Goal: Information Seeking & Learning: Learn about a topic

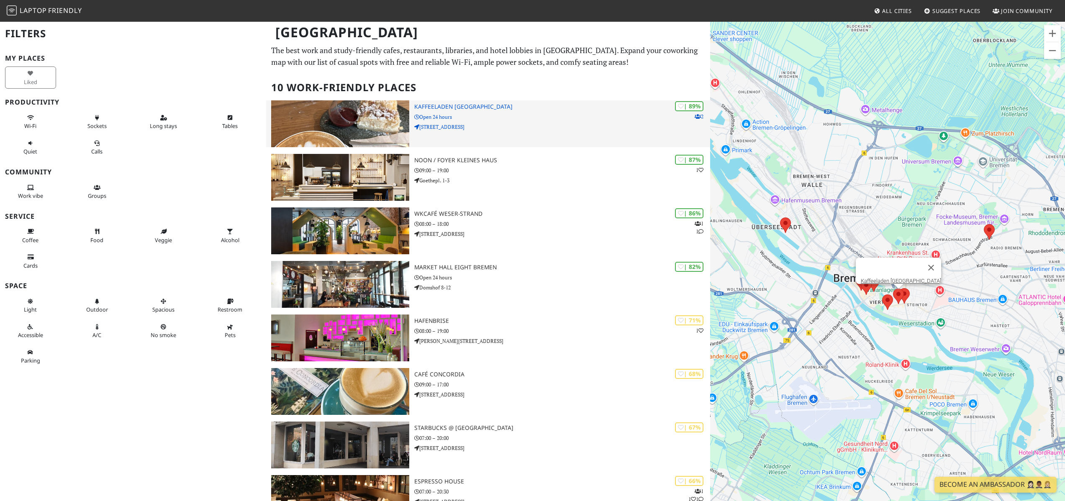
click at [463, 108] on h3 "Kaffeeladen Bremen" at bounding box center [562, 106] width 296 height 7
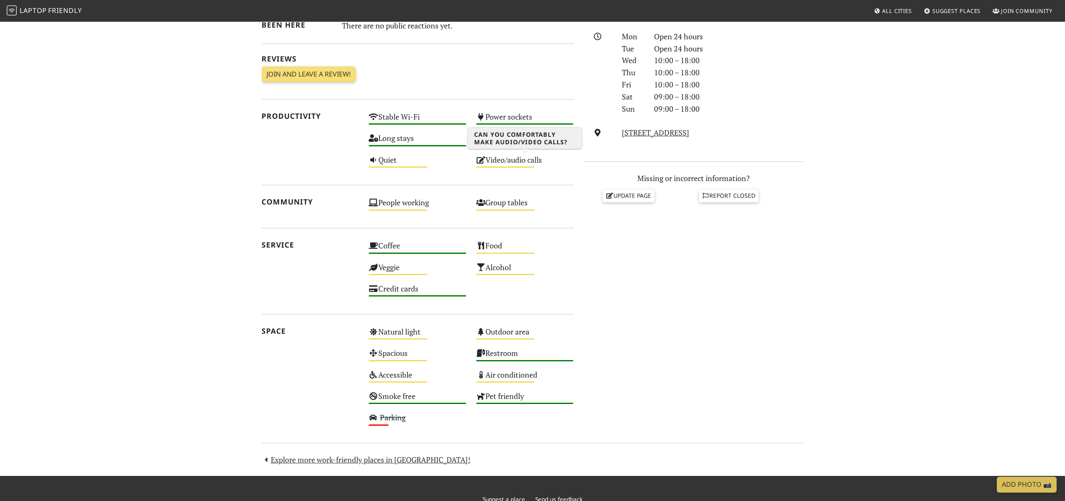
scroll to position [5, 0]
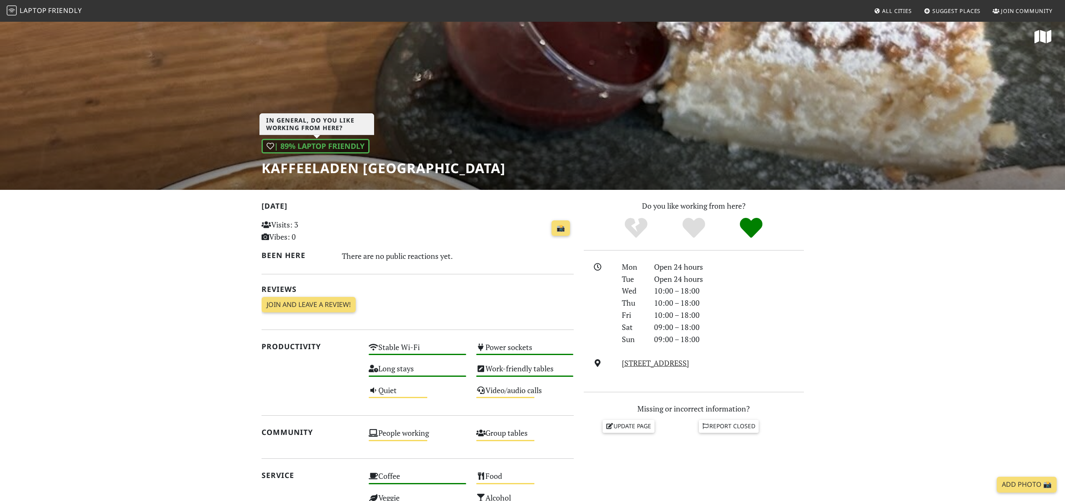
click at [310, 147] on div "| 89% Laptop Friendly" at bounding box center [316, 146] width 108 height 15
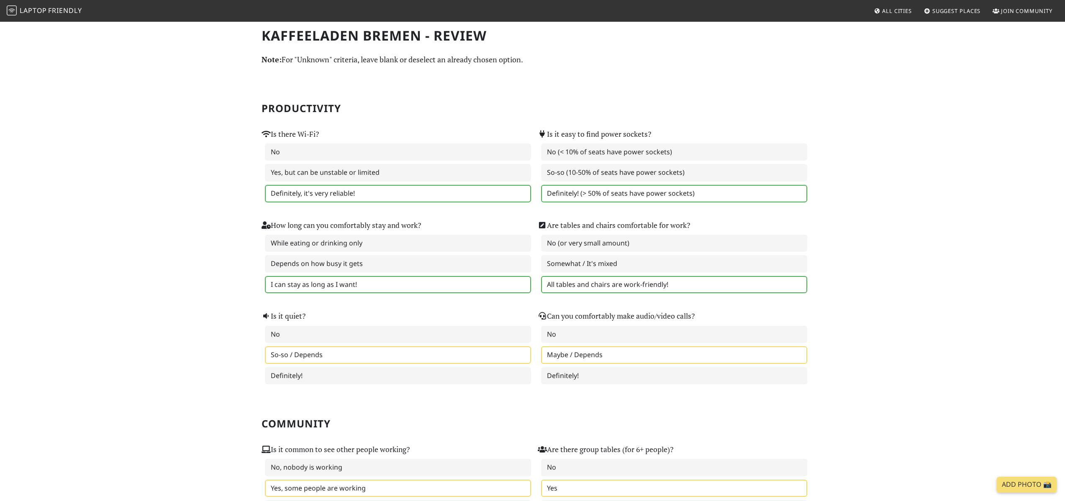
click at [31, 13] on span "Laptop" at bounding box center [33, 10] width 27 height 9
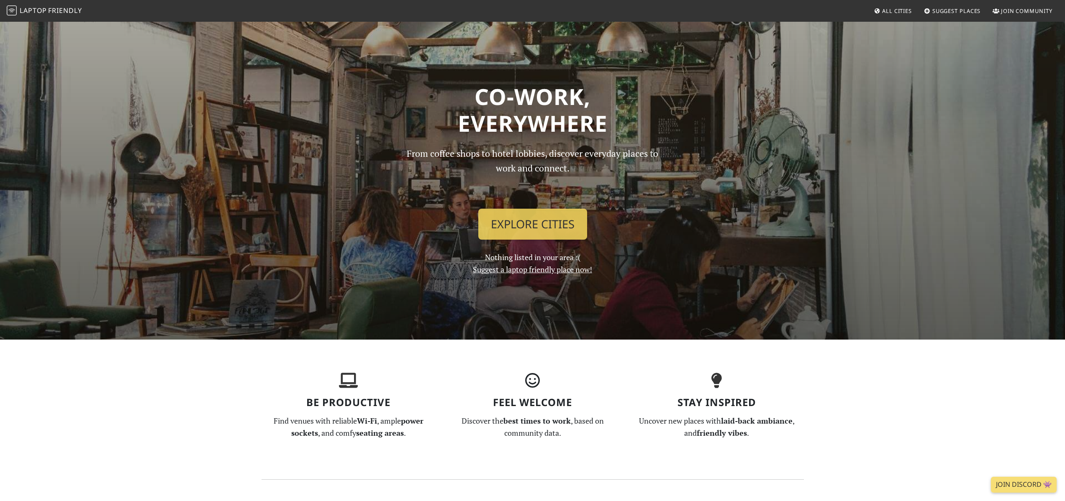
scroll to position [8, 0]
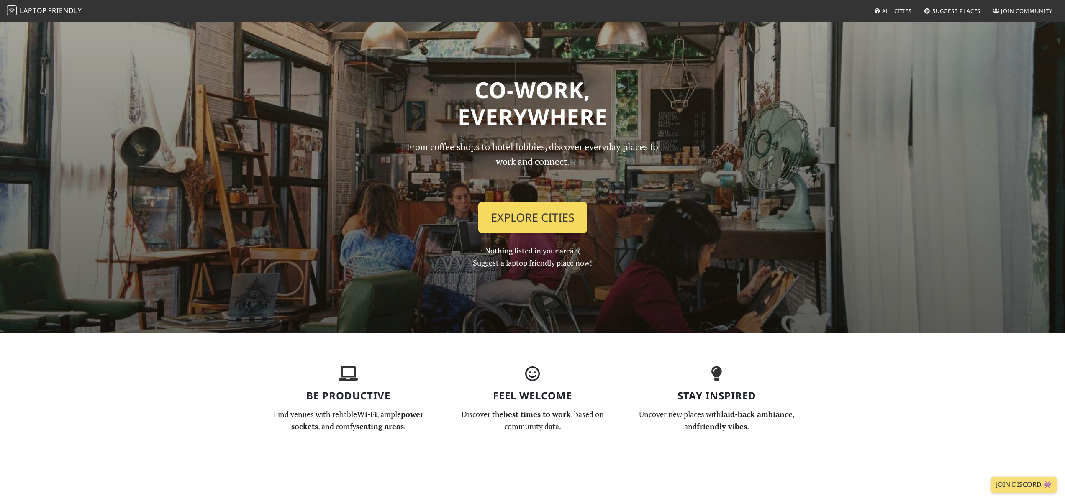
click at [555, 228] on link "Explore Cities" at bounding box center [532, 217] width 109 height 31
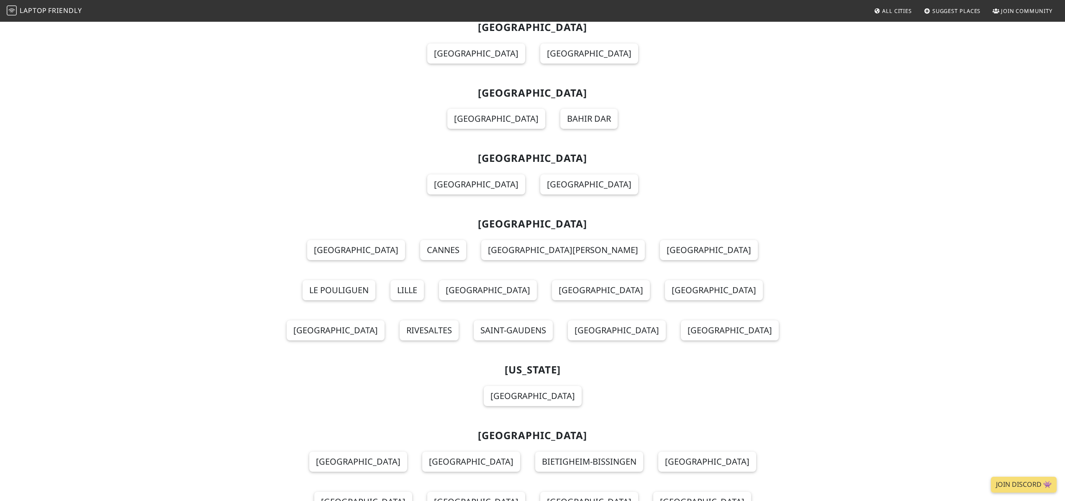
scroll to position [2586, 0]
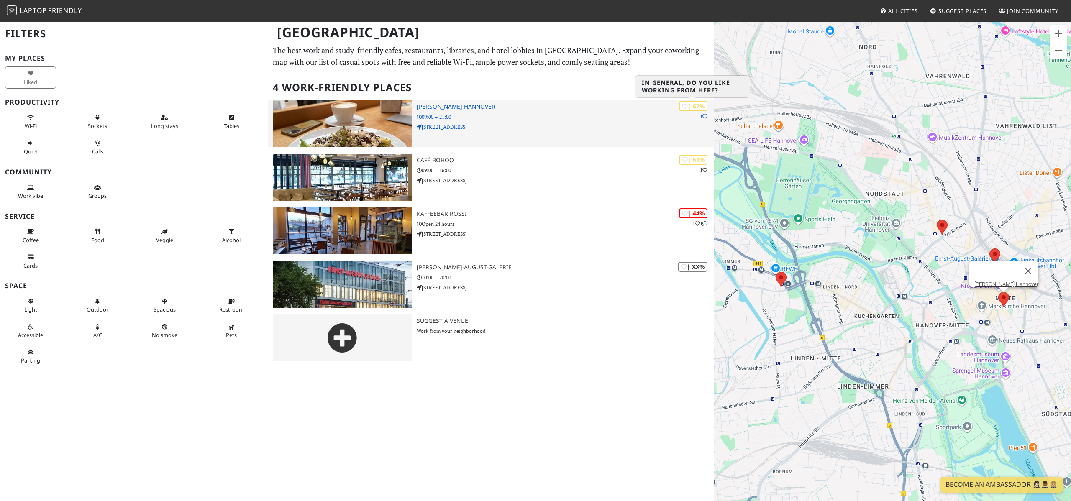
click at [695, 107] on div "| 67%" at bounding box center [693, 106] width 28 height 10
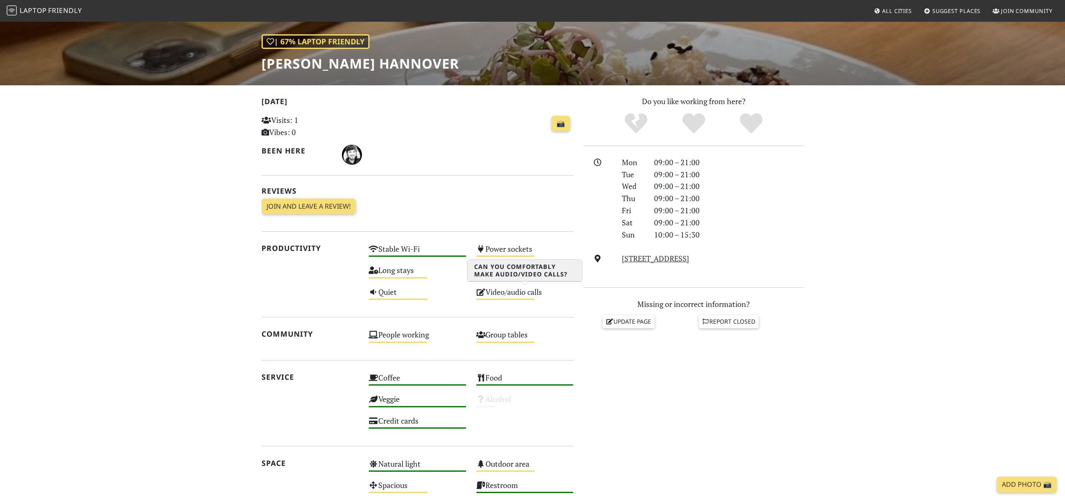
scroll to position [100, 0]
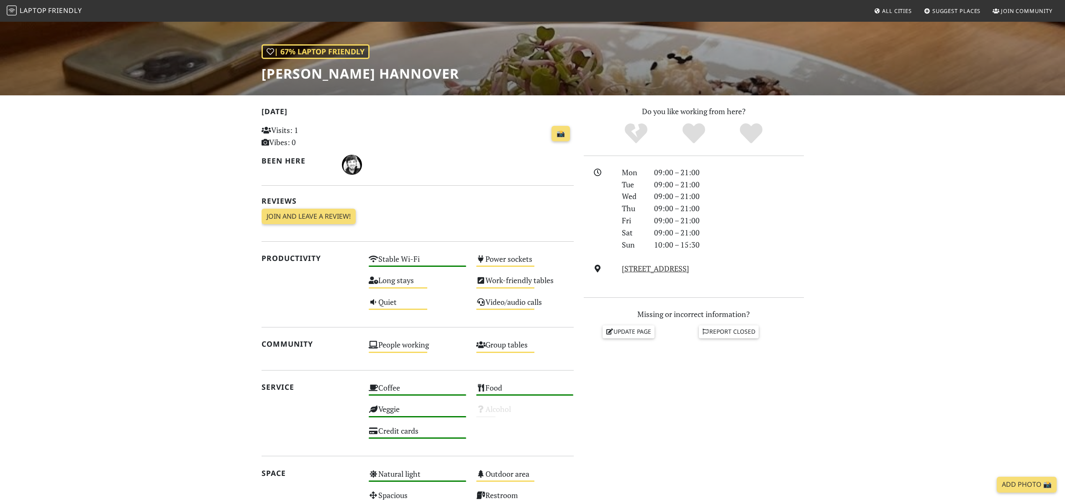
drag, startPoint x: 302, startPoint y: 127, endPoint x: 255, endPoint y: 127, distance: 47.3
click at [257, 127] on div "[DATE] Visits: 1 Vibes: 0 📸 Been here Reviews Join and leave a review! Join and…" at bounding box center [418, 340] width 322 height 470
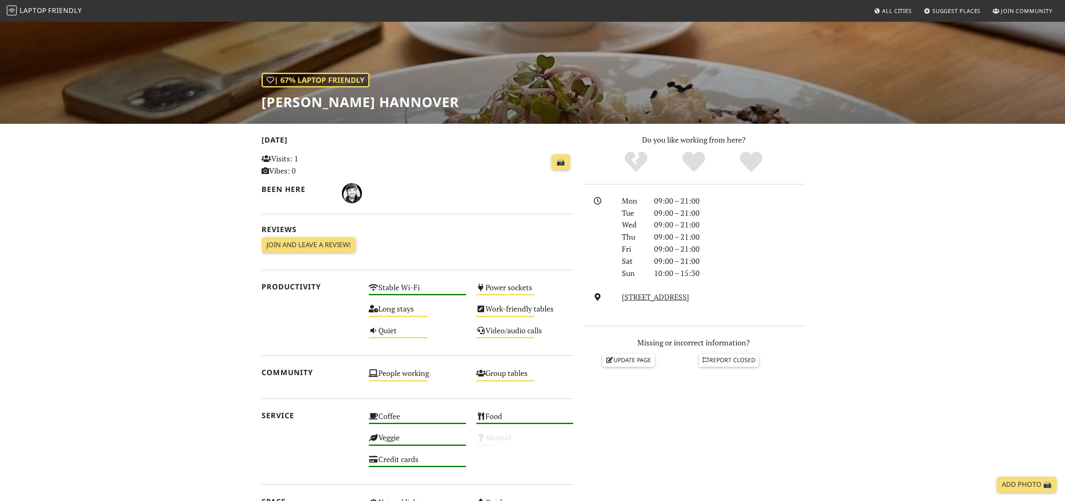
scroll to position [20, 0]
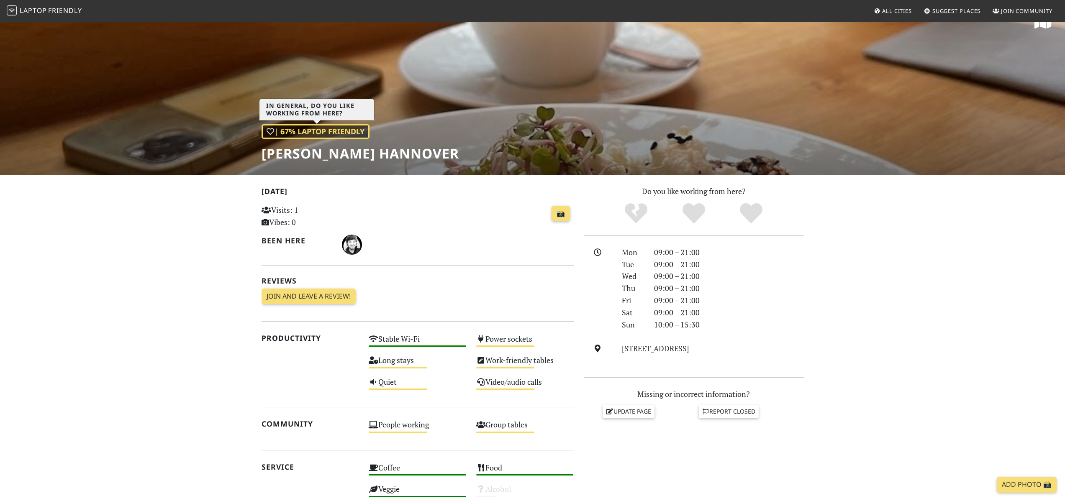
click at [316, 137] on div "| 67% Laptop Friendly" at bounding box center [316, 131] width 108 height 15
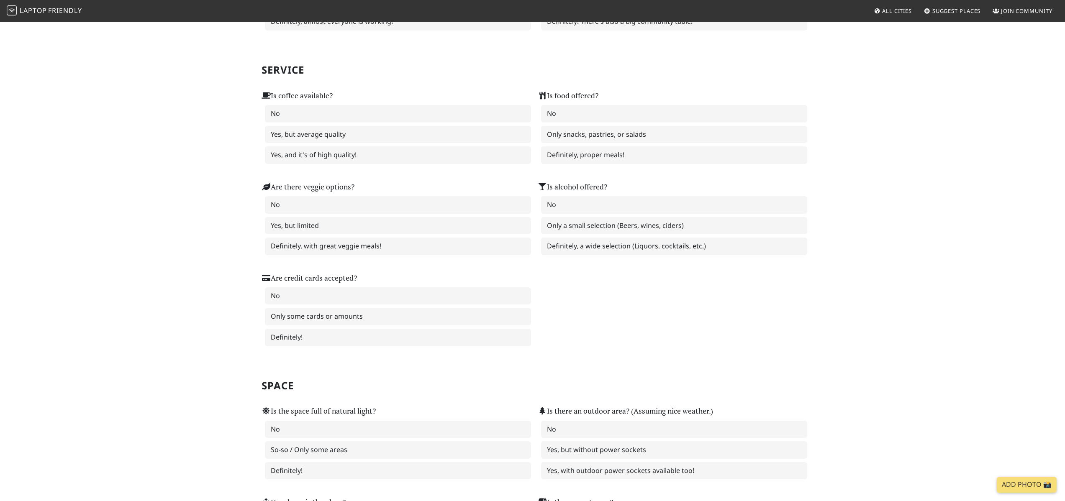
scroll to position [488, 0]
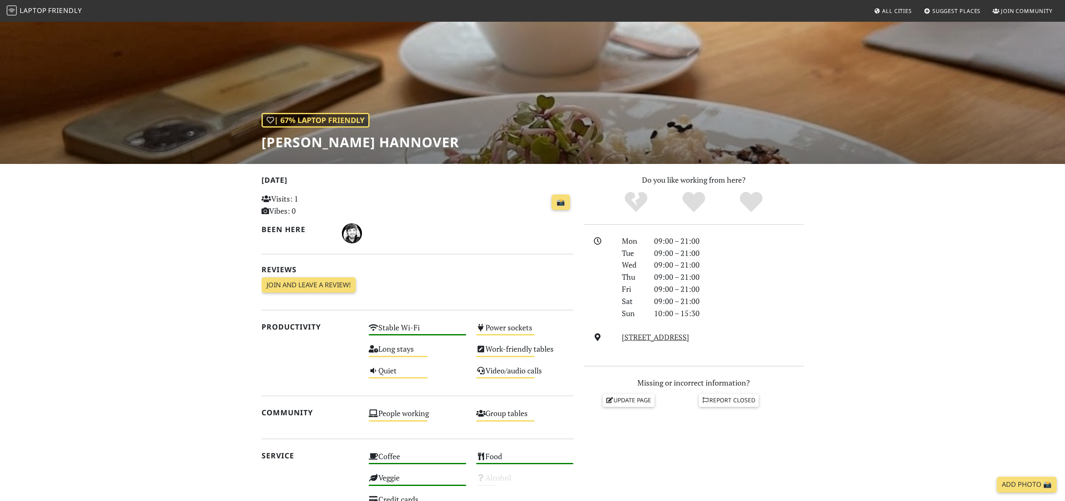
scroll to position [7, 0]
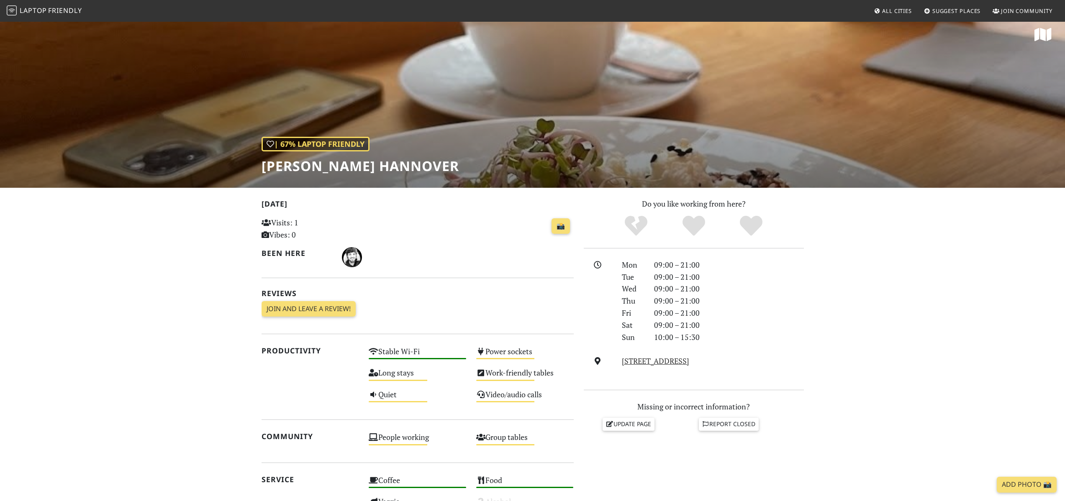
click at [54, 12] on span "Friendly" at bounding box center [64, 10] width 33 height 9
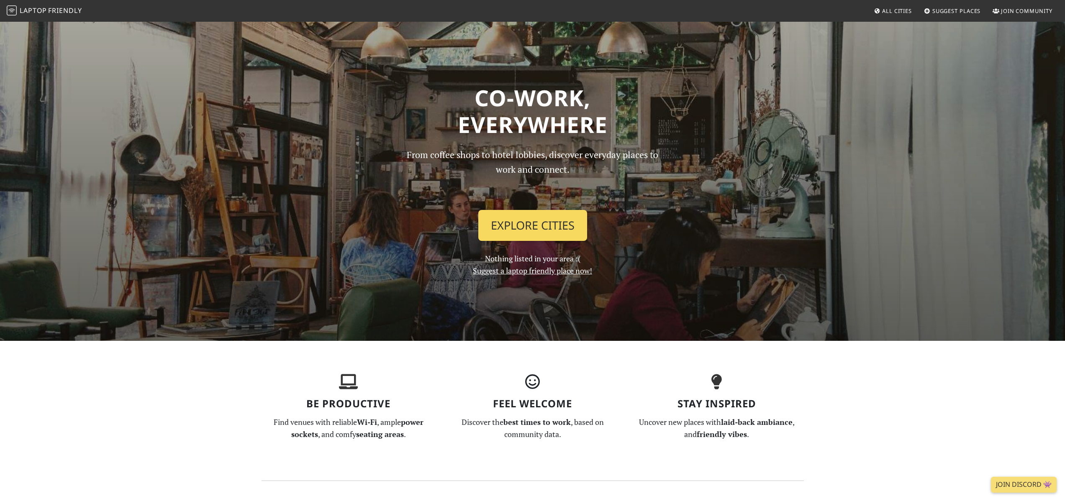
click at [529, 229] on link "Explore Cities" at bounding box center [532, 225] width 109 height 31
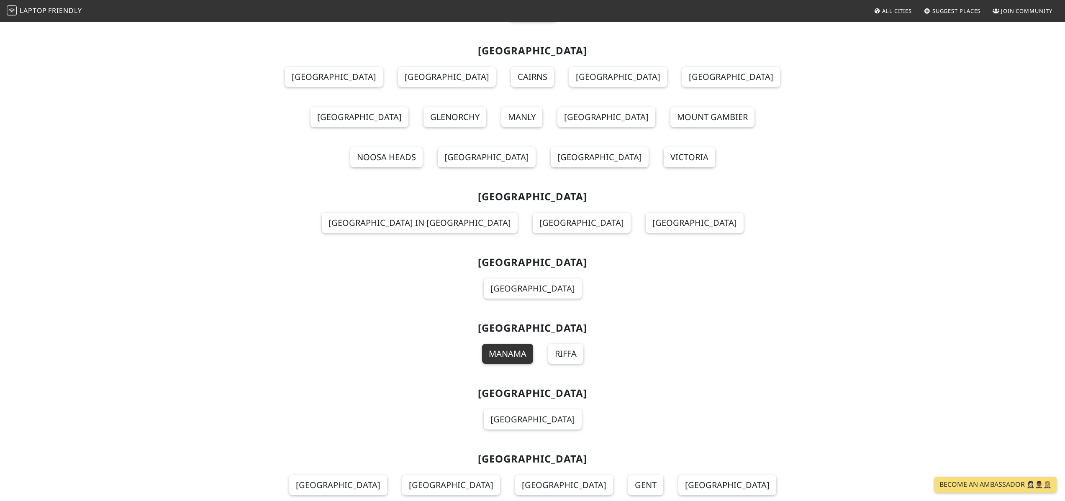
scroll to position [2423, 0]
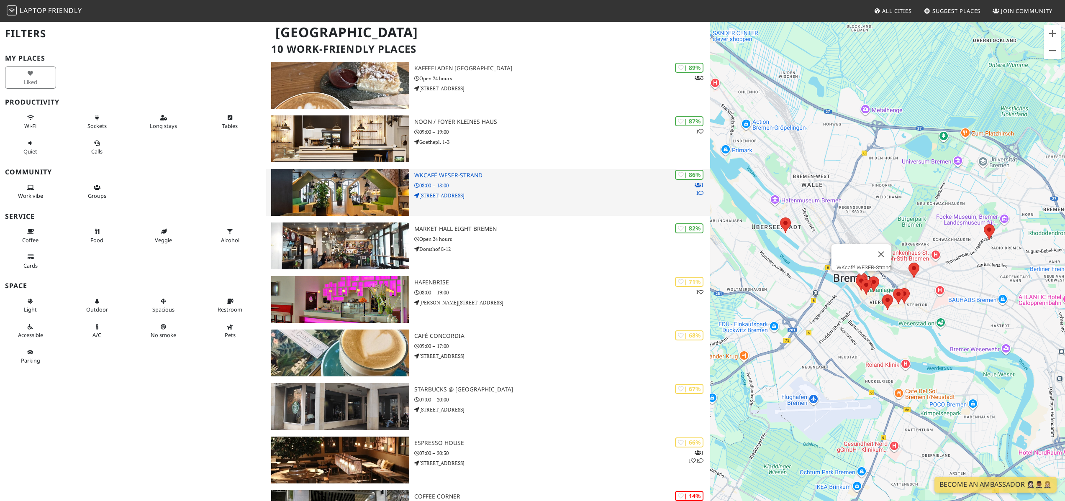
scroll to position [18, 0]
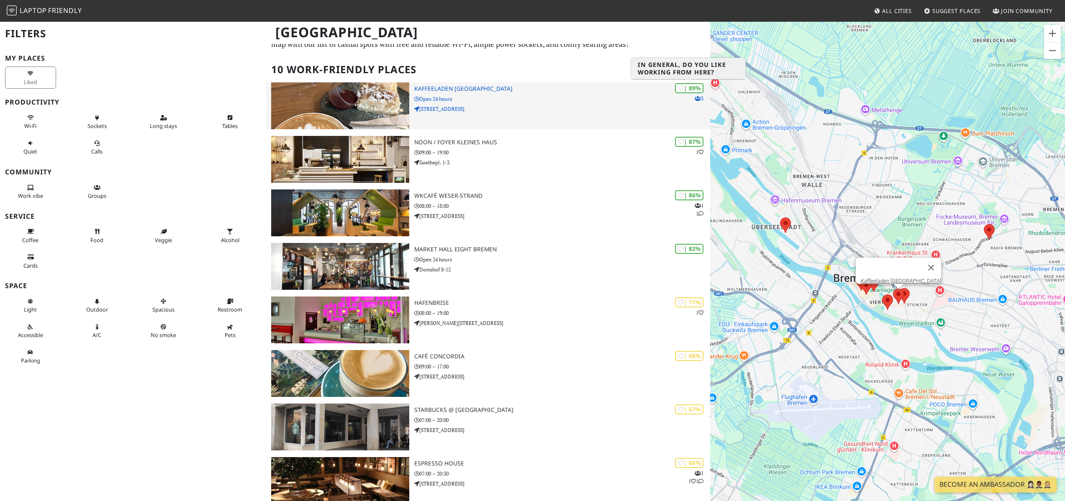
click at [696, 87] on div "| 89%" at bounding box center [689, 88] width 28 height 10
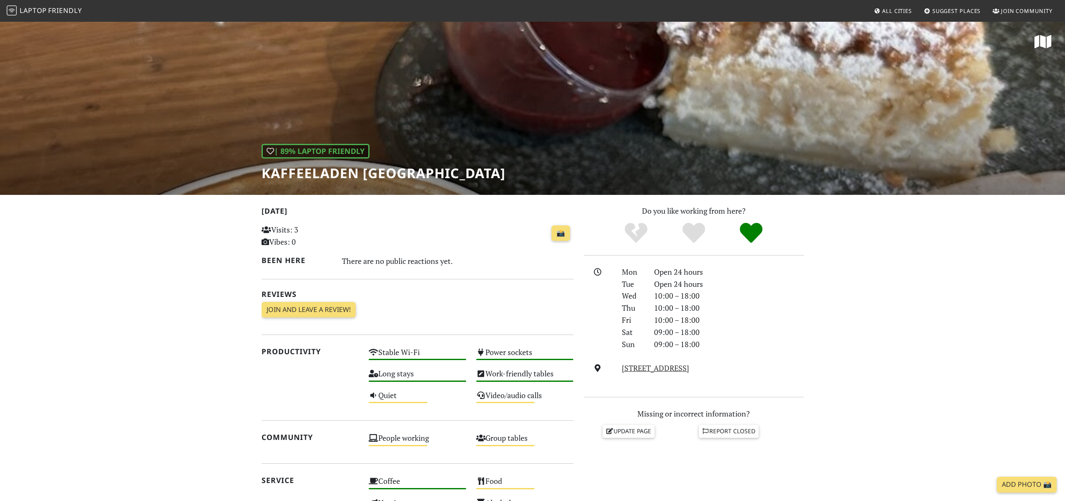
drag, startPoint x: 304, startPoint y: 229, endPoint x: 281, endPoint y: 231, distance: 23.5
click at [281, 231] on p "Visits: 3 Vibes: 0" at bounding box center [311, 236] width 98 height 24
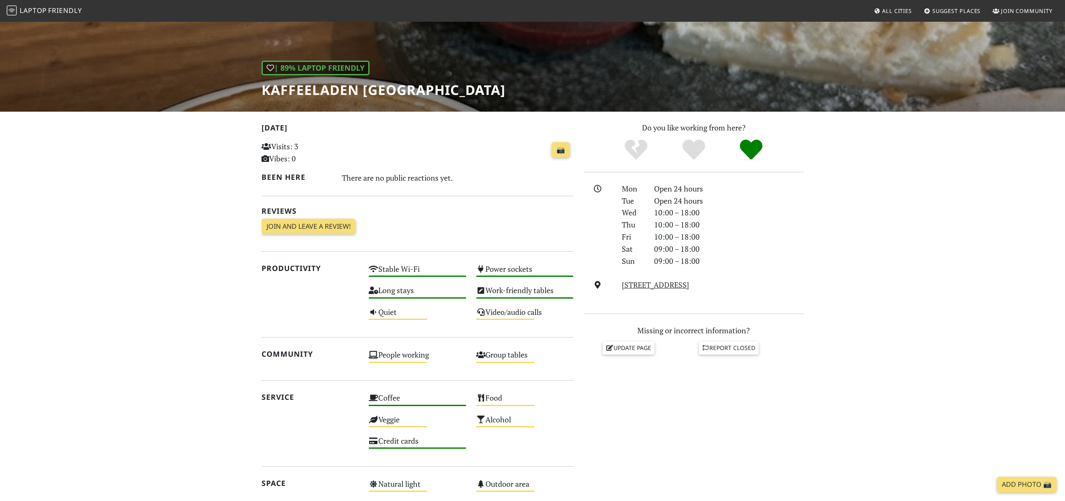
scroll to position [90, 0]
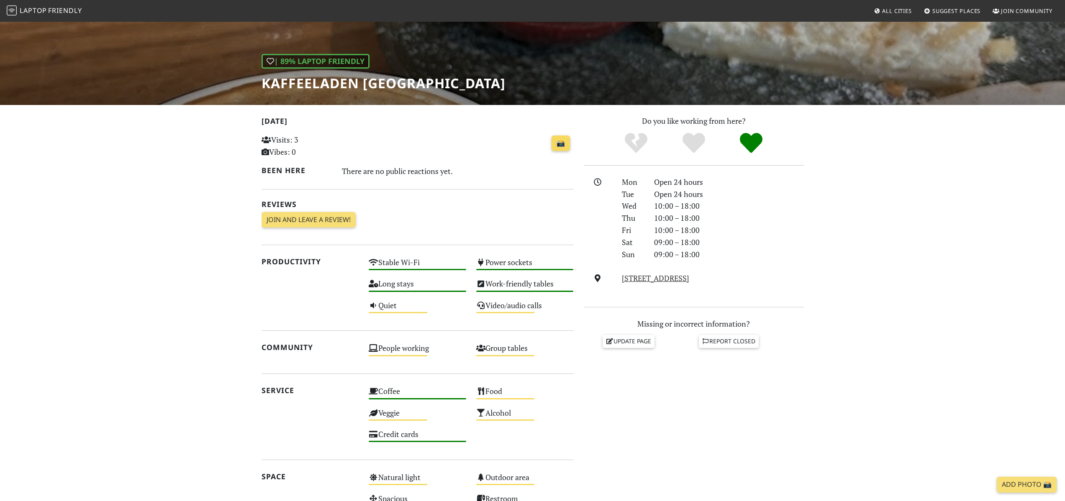
click at [562, 147] on link "📸" at bounding box center [561, 144] width 18 height 16
click at [469, 171] on div "There are no public reactions yet." at bounding box center [458, 170] width 232 height 13
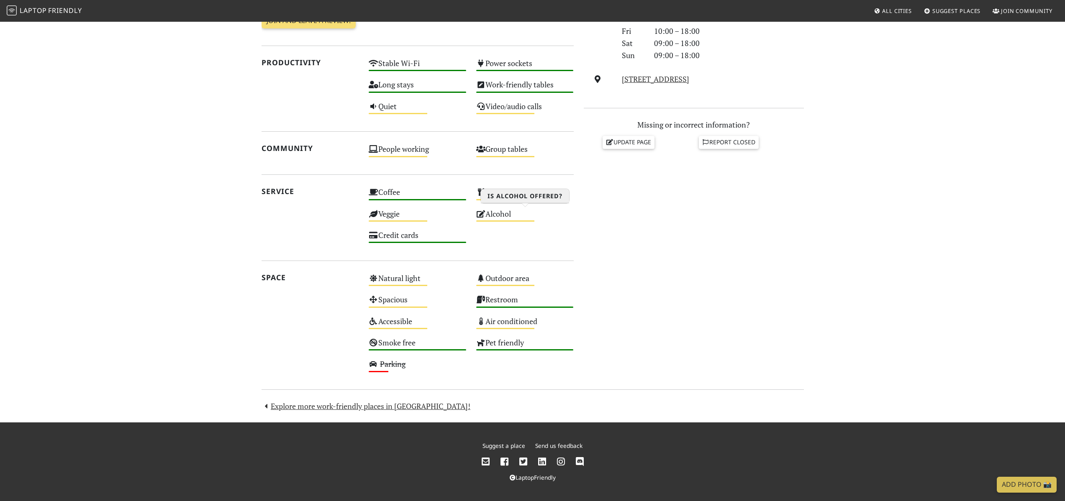
scroll to position [0, 0]
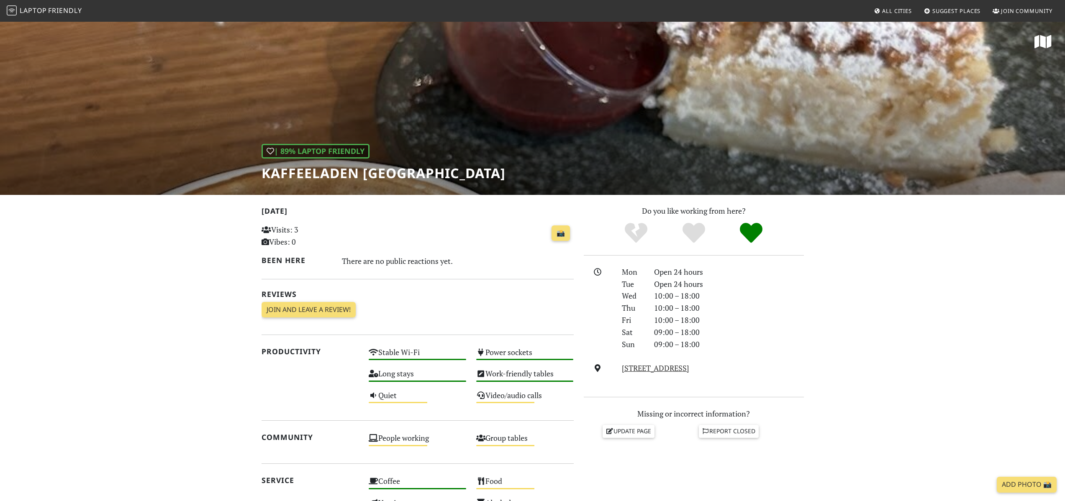
click at [299, 176] on h1 "Kaffeeladen Bremen" at bounding box center [384, 173] width 244 height 16
drag, startPoint x: 299, startPoint y: 176, endPoint x: 365, endPoint y: 174, distance: 65.3
click at [365, 174] on h1 "Kaffeeladen Bremen" at bounding box center [384, 173] width 244 height 16
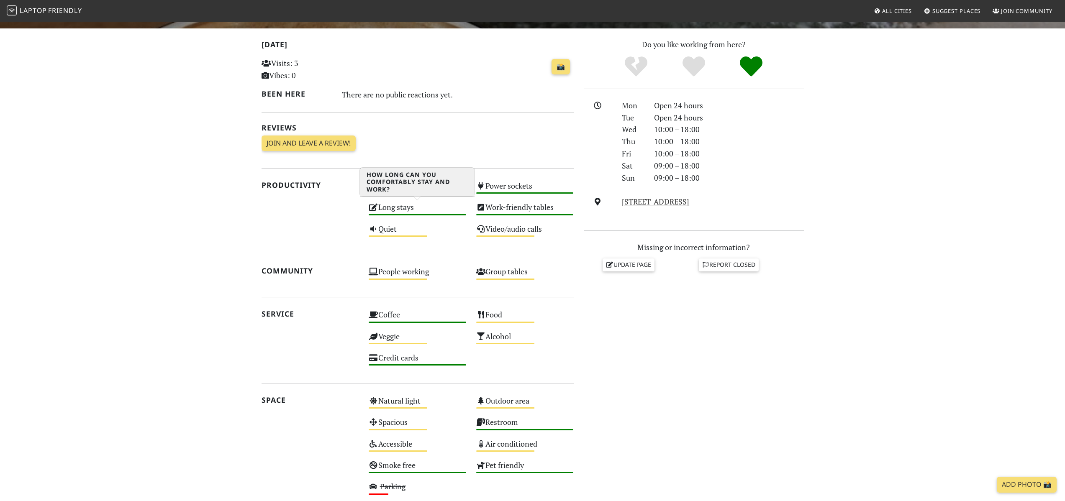
scroll to position [167, 0]
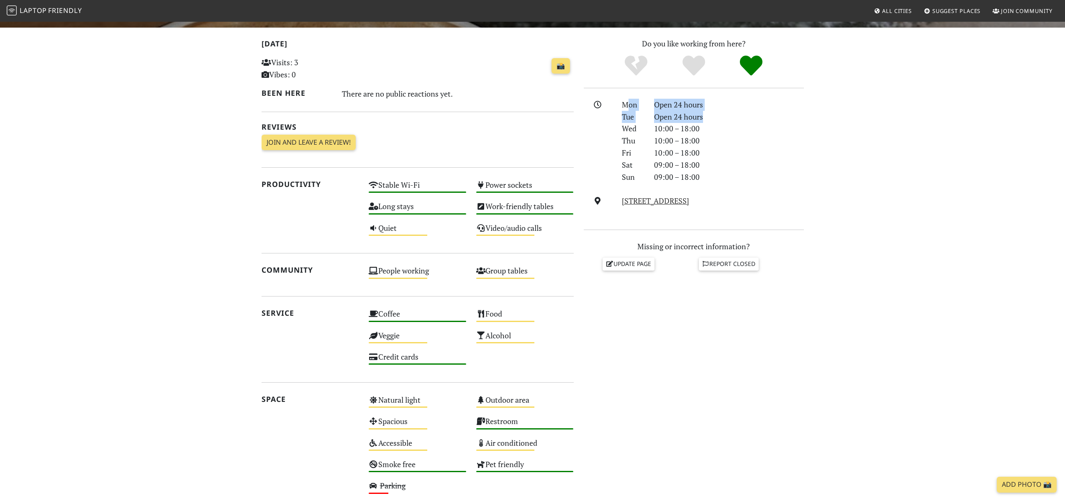
drag, startPoint x: 701, startPoint y: 112, endPoint x: 627, endPoint y: 106, distance: 74.3
click at [627, 106] on div "Mon Open 24 hours Tue Open 24 hours Wed 10:00 – 18:00 Thu 10:00 – 18:00 Fri 10:…" at bounding box center [713, 141] width 192 height 85
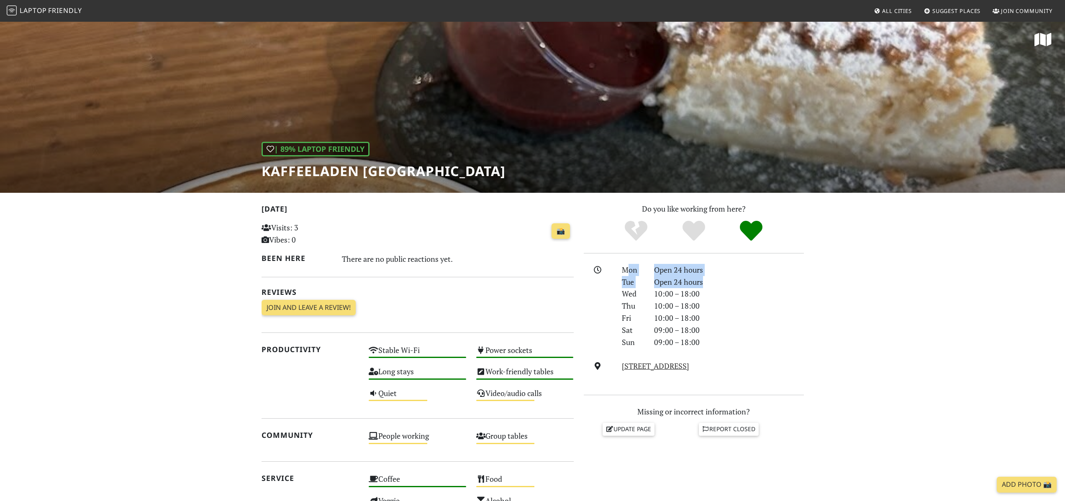
scroll to position [0, 0]
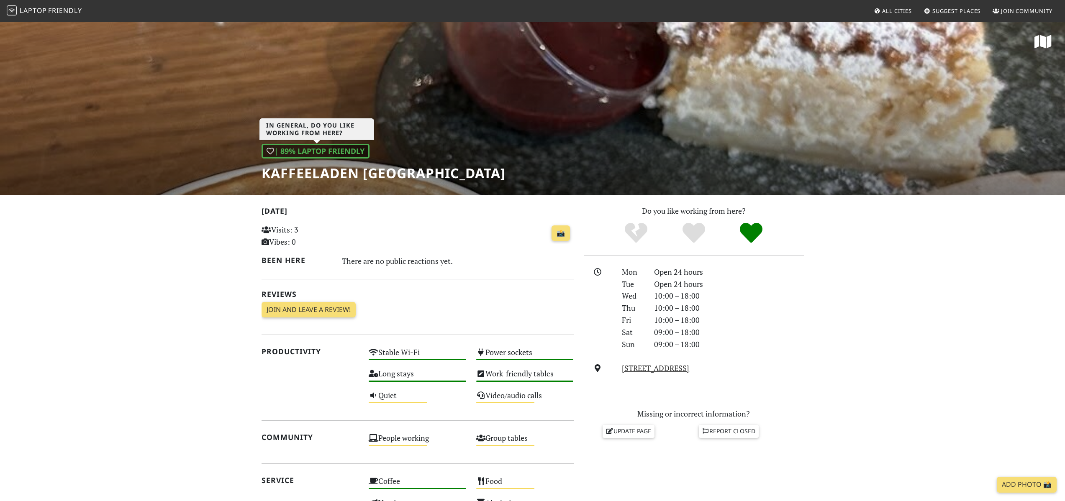
click at [310, 156] on div "| 89% Laptop Friendly" at bounding box center [316, 151] width 108 height 15
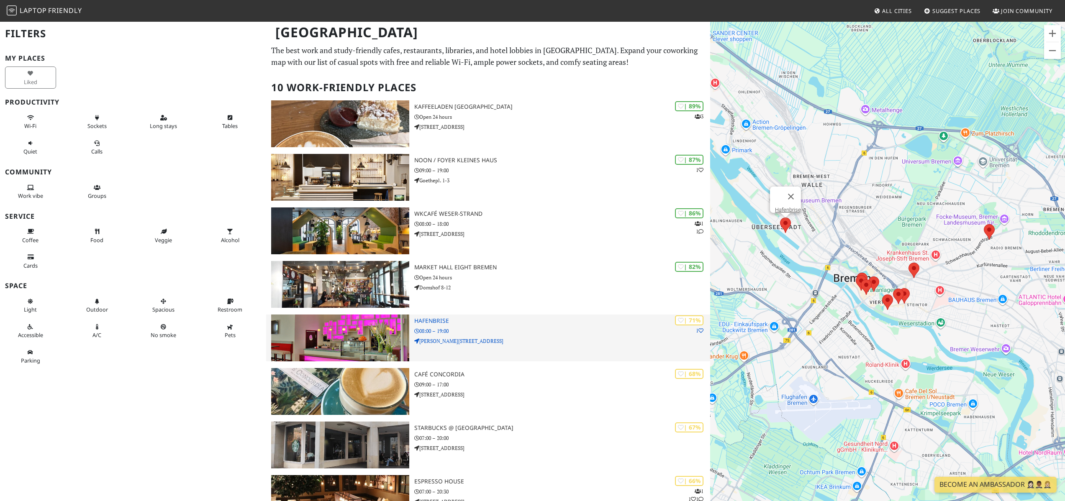
click at [438, 325] on div "| 71% 1 Hafenbrise 08:00 – 19:00 Konsul-Smidt-Straße 20" at bounding box center [562, 338] width 296 height 47
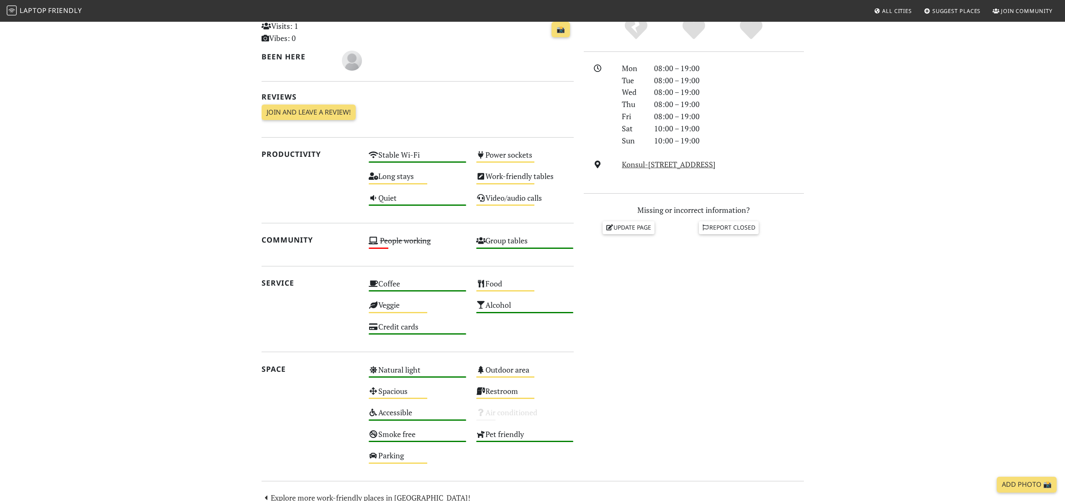
scroll to position [216, 0]
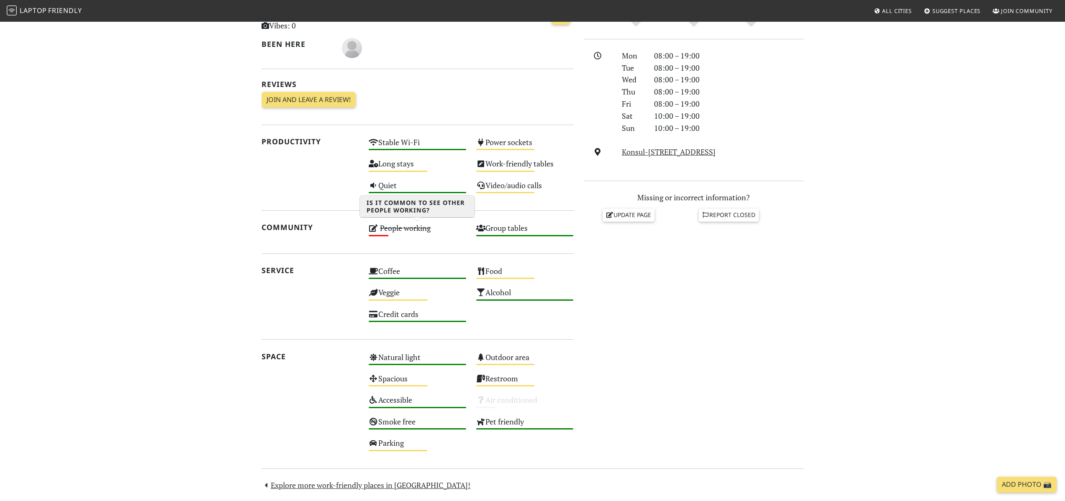
click at [390, 229] on s "People working" at bounding box center [405, 228] width 51 height 10
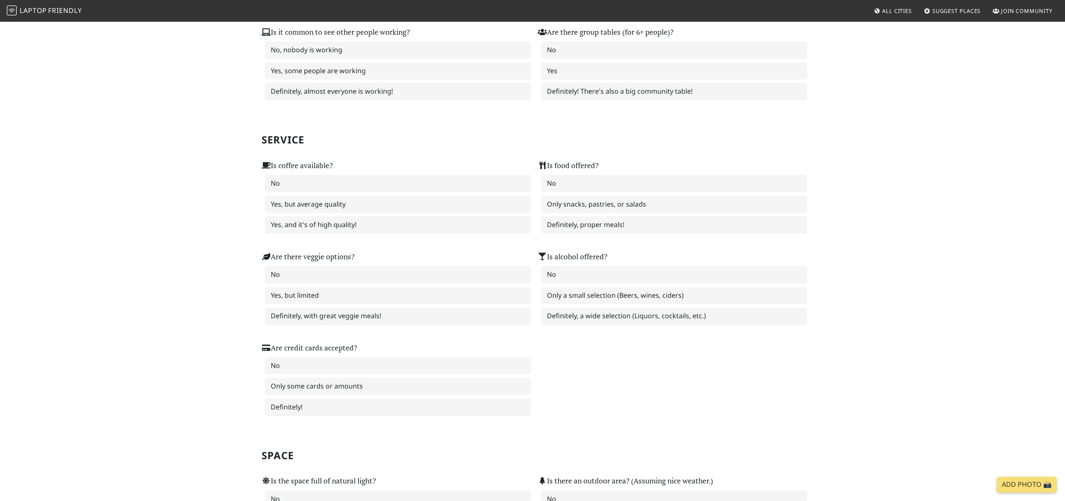
scroll to position [426, 0]
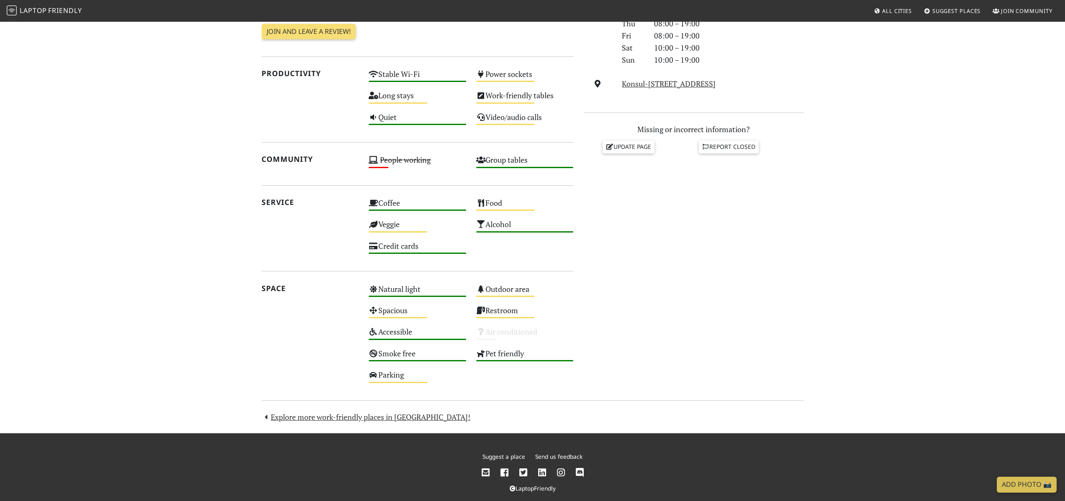
scroll to position [295, 0]
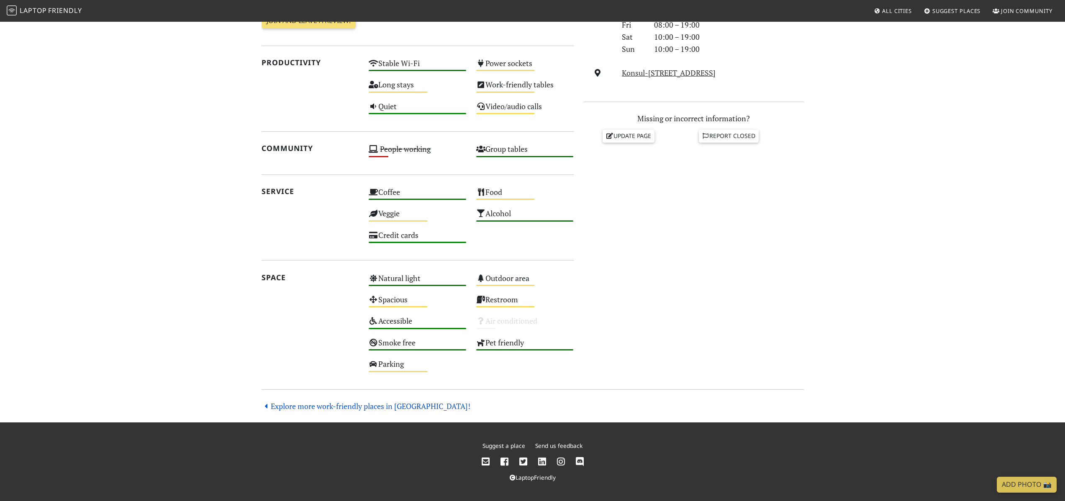
click at [334, 406] on link "Explore more work-friendly places in Bremen!" at bounding box center [366, 406] width 209 height 10
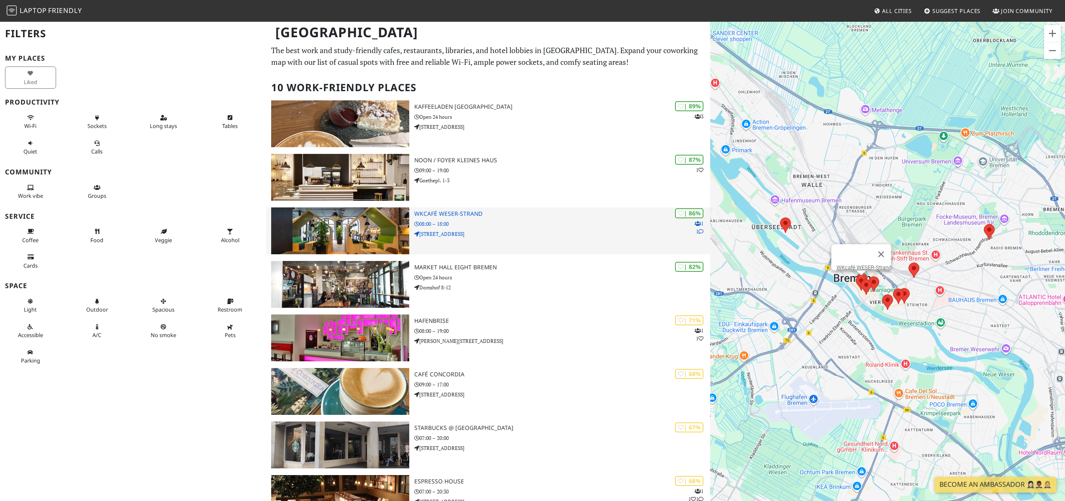
click at [460, 211] on h3 "WKcafé WESER-Strand" at bounding box center [562, 214] width 296 height 7
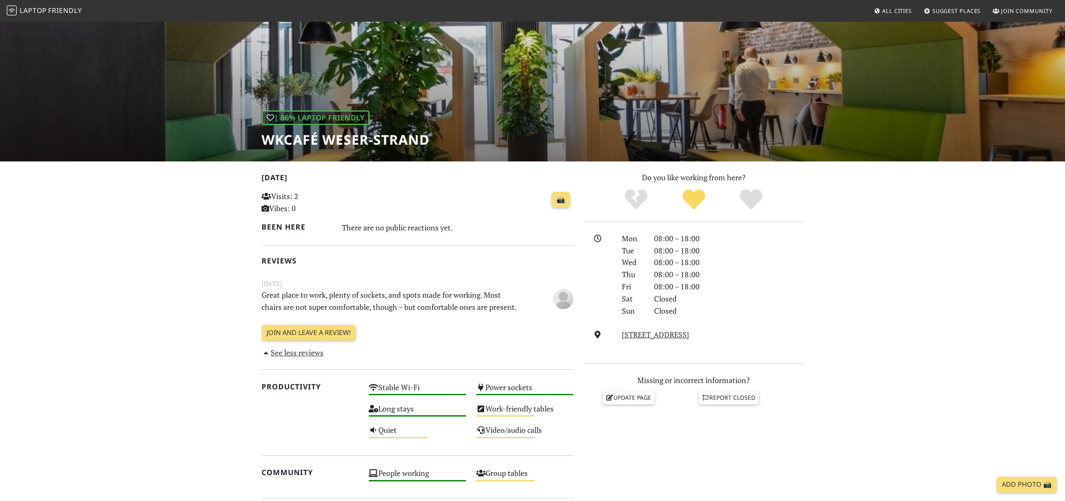
scroll to position [44, 0]
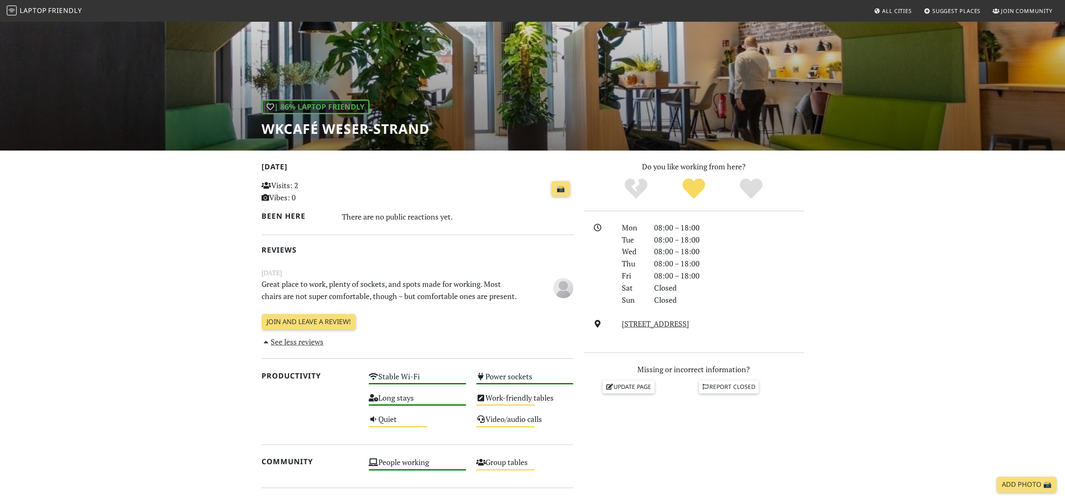
click at [295, 133] on h1 "WKcafé WESER-Strand" at bounding box center [346, 129] width 168 height 16
drag, startPoint x: 295, startPoint y: 133, endPoint x: 393, endPoint y: 134, distance: 97.5
click at [393, 134] on h1 "WKcafé WESER-Strand" at bounding box center [346, 129] width 168 height 16
copy h1 "WKcafé WESER-Strand"
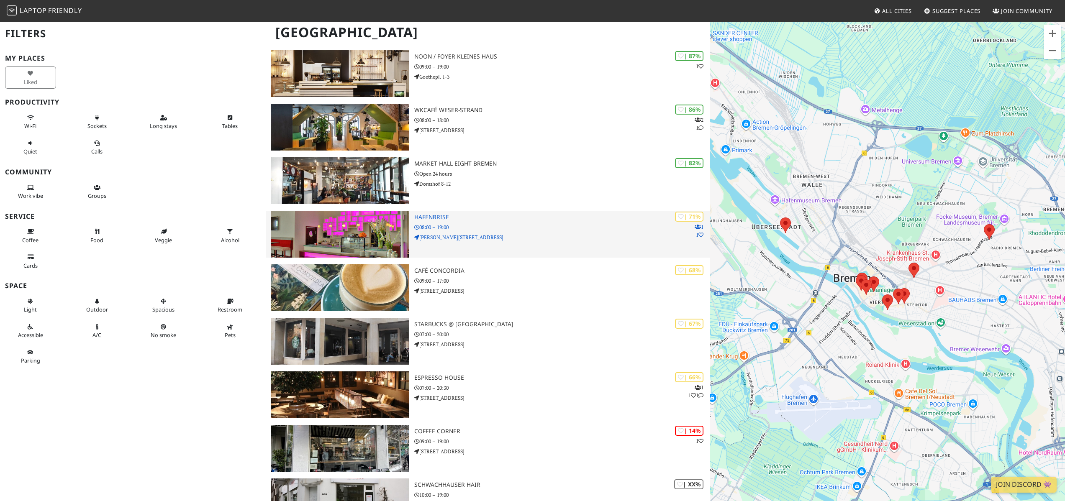
scroll to position [170, 0]
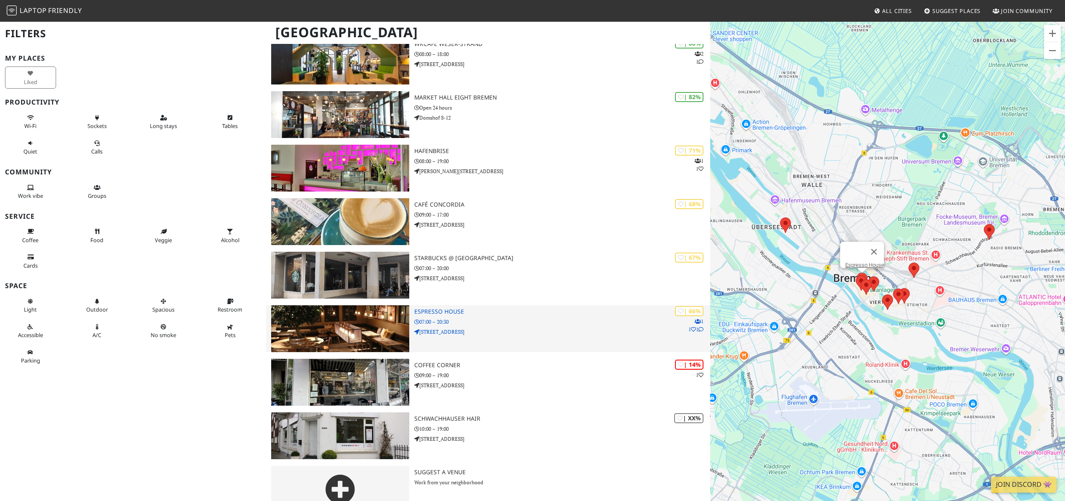
click at [439, 312] on h3 "Espresso House" at bounding box center [562, 311] width 296 height 7
